Goal: Task Accomplishment & Management: Complete application form

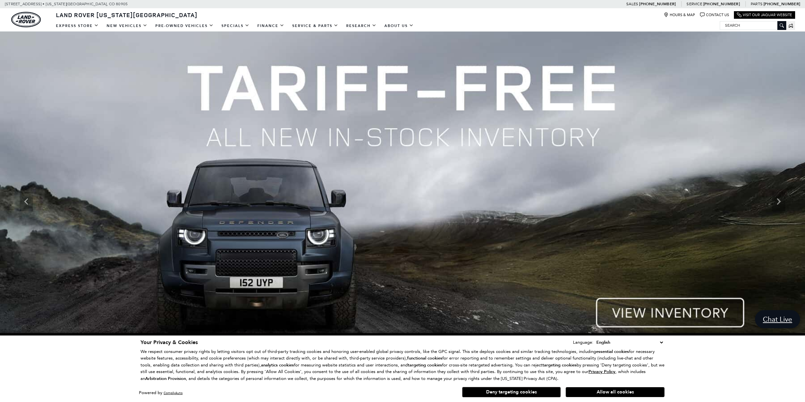
drag, startPoint x: 533, startPoint y: 390, endPoint x: 523, endPoint y: 384, distance: 11.2
click at [533, 390] on button "Deny targeting cookies" at bounding box center [511, 392] width 99 height 11
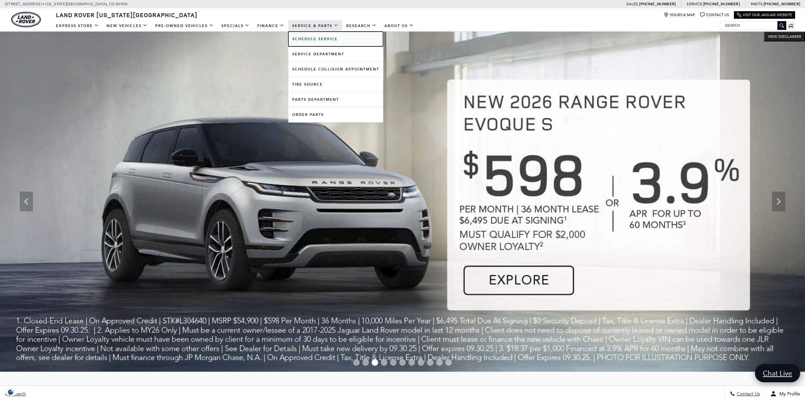
click at [309, 41] on b "Schedule Service" at bounding box center [314, 39] width 45 height 5
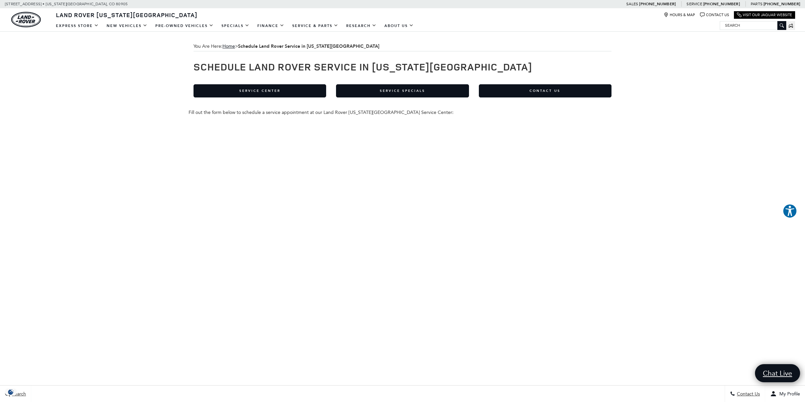
click at [125, 255] on div "You Are Here: Home > Schedule Land Rover Service in Colorado Springs Schedule L…" at bounding box center [402, 292] width 805 height 520
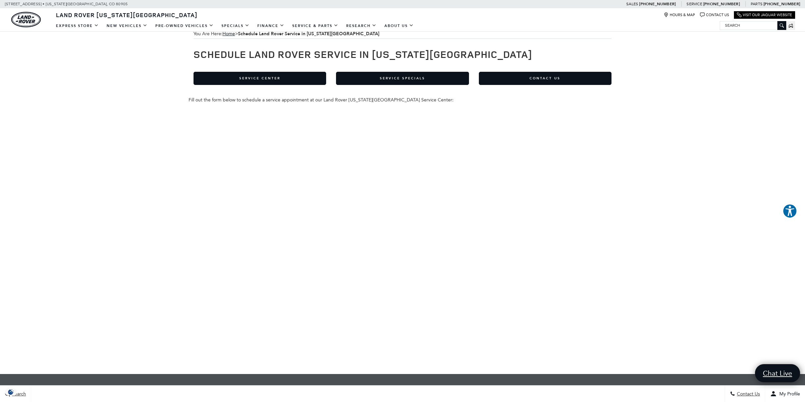
scroll to position [12, 0]
